Goal: Navigation & Orientation: Find specific page/section

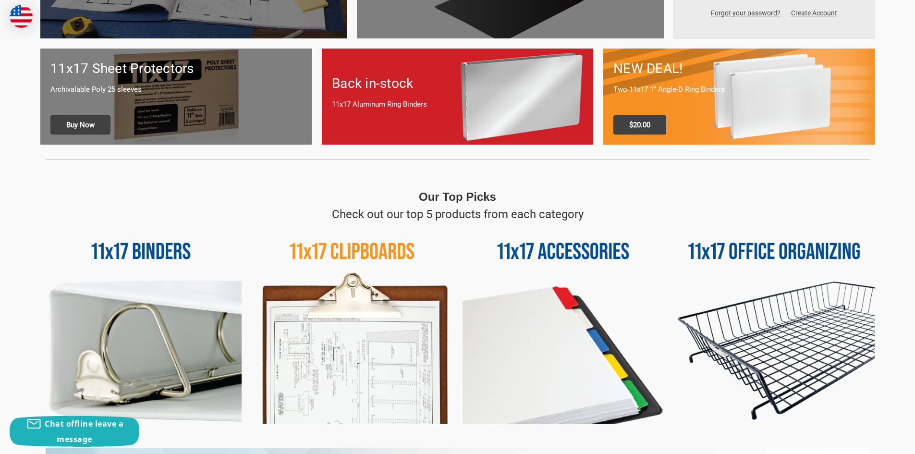
scroll to position [288, 0]
click at [426, 115] on div "Back in-stock 11x17 Aluminum Ring Binders" at bounding box center [457, 97] width 271 height 66
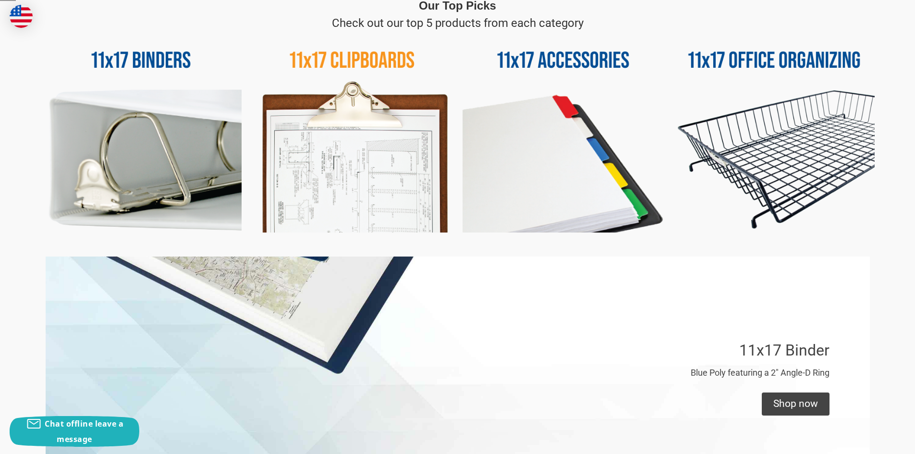
scroll to position [480, 0]
click at [381, 179] on img at bounding box center [352, 131] width 201 height 201
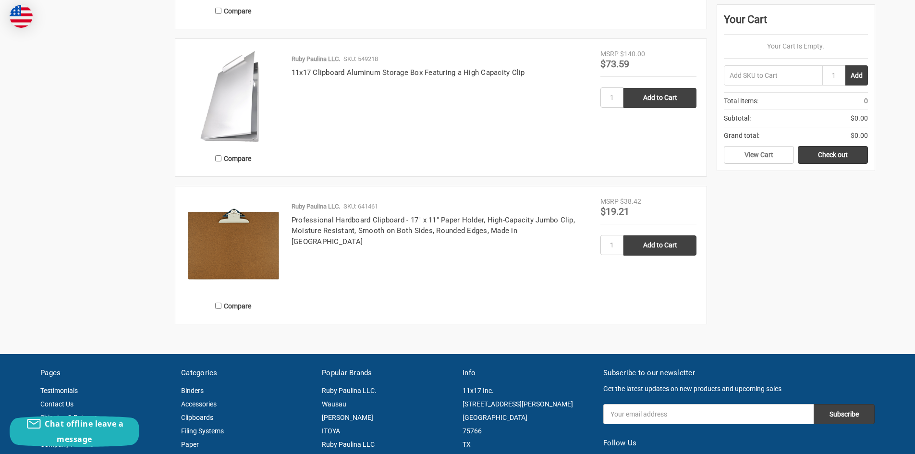
scroll to position [769, 0]
